Goal: Find specific page/section: Find specific page/section

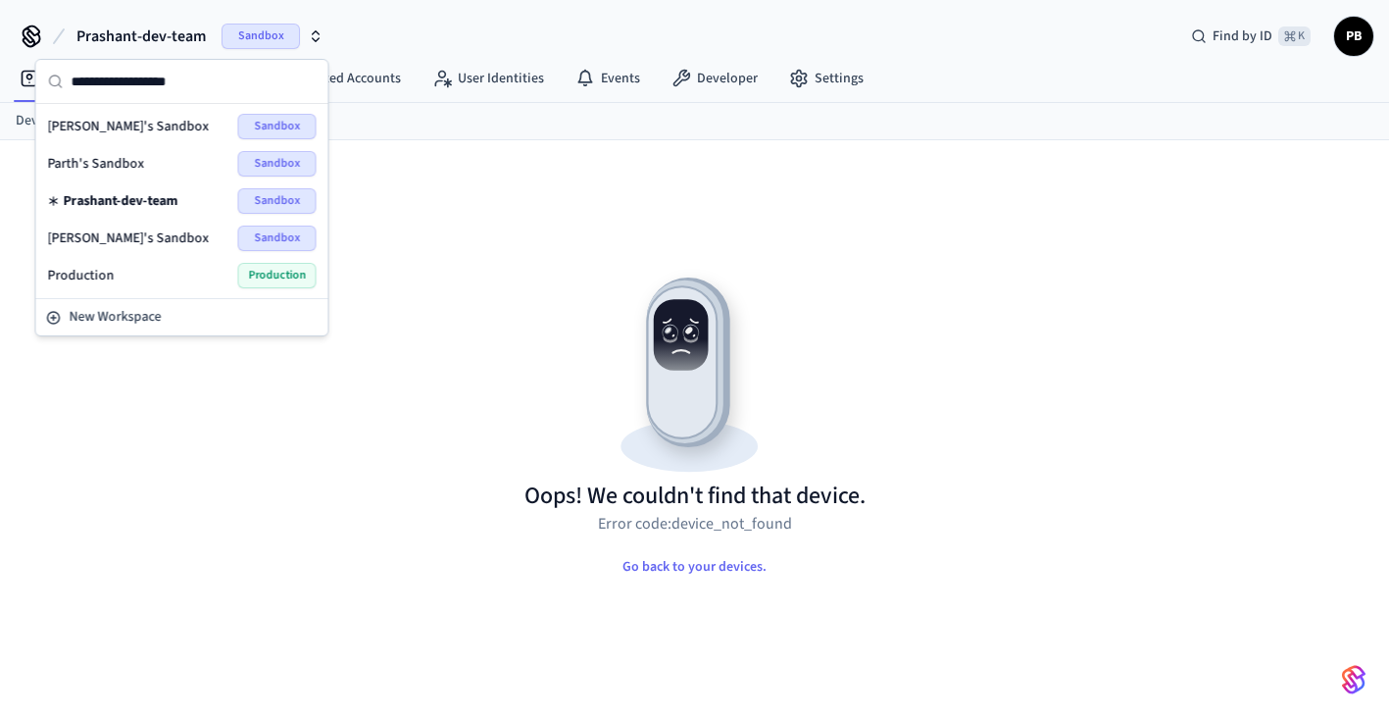
click at [166, 276] on div "Production Production" at bounding box center [182, 275] width 269 height 25
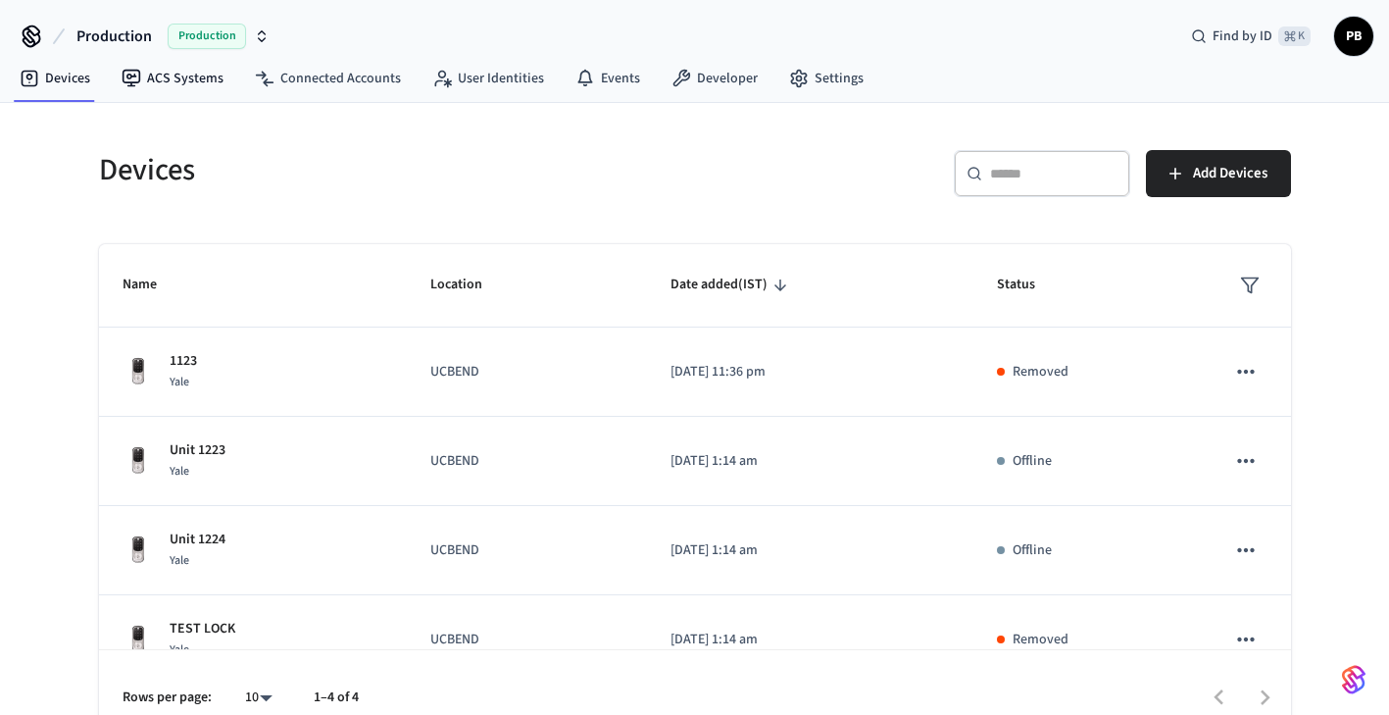
click at [165, 80] on link "ACS Systems" at bounding box center [172, 78] width 133 height 35
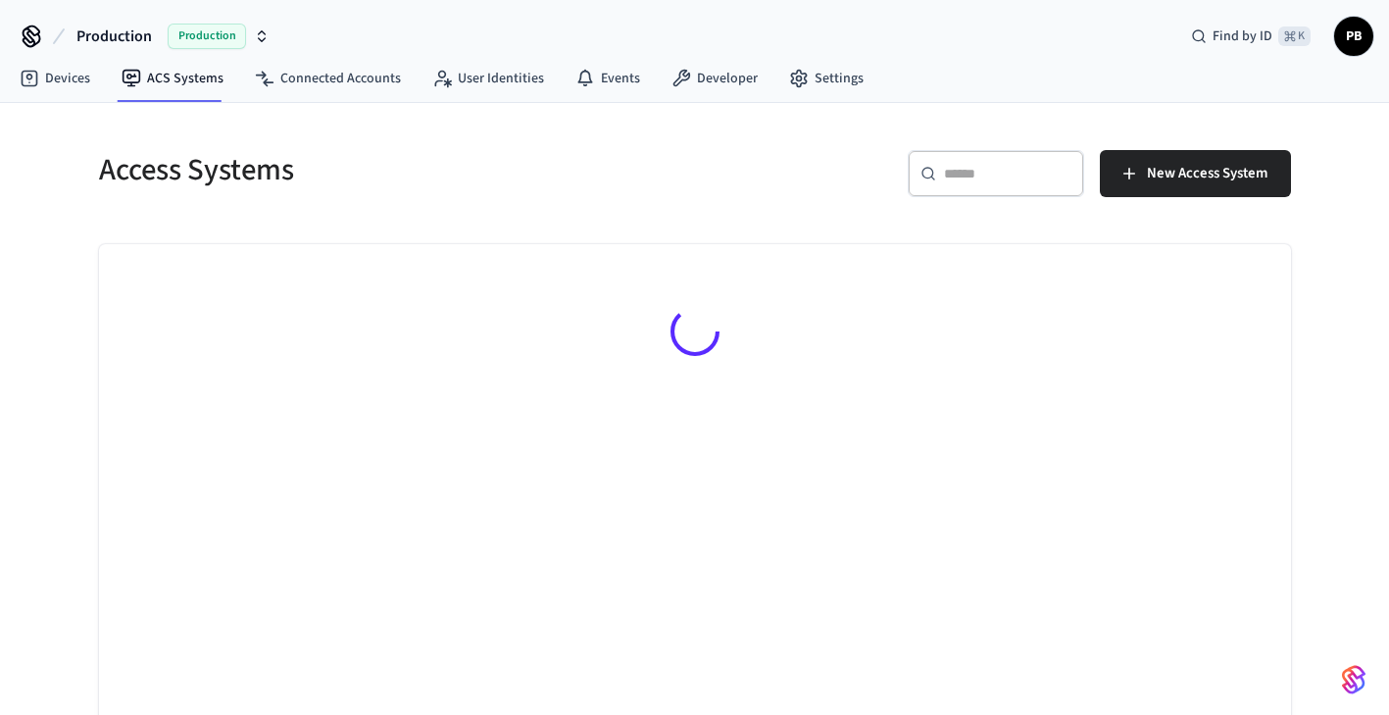
click at [446, 205] on div "Access Systems" at bounding box center [379, 169] width 608 height 86
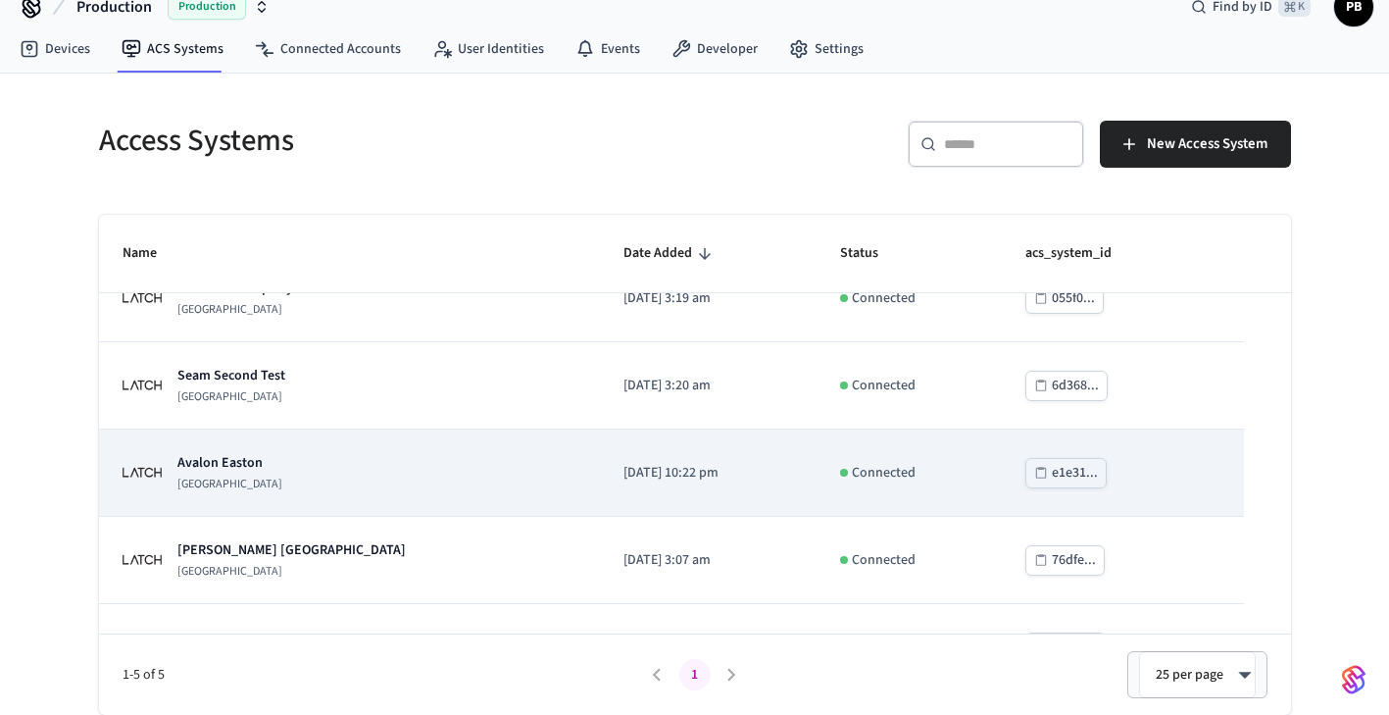
scroll to position [97, 0]
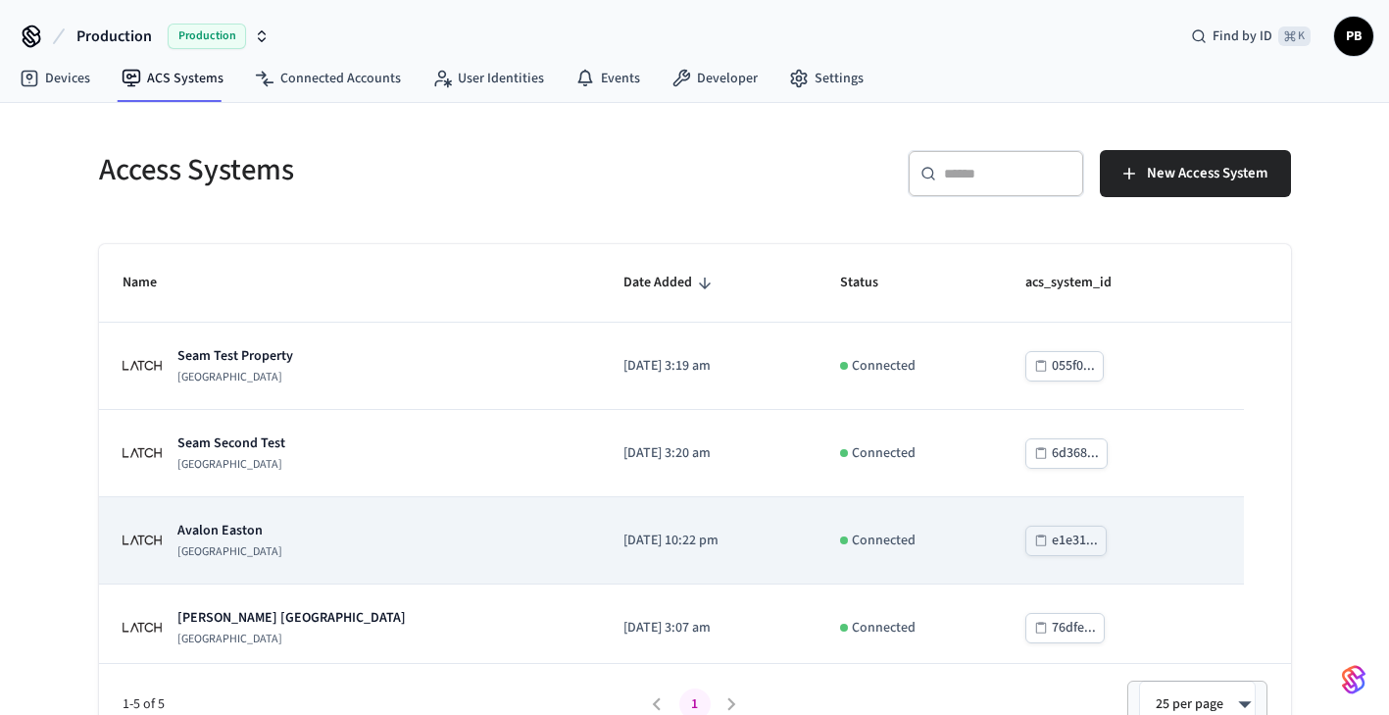
scroll to position [97, 0]
